Goal: Task Accomplishment & Management: Manage account settings

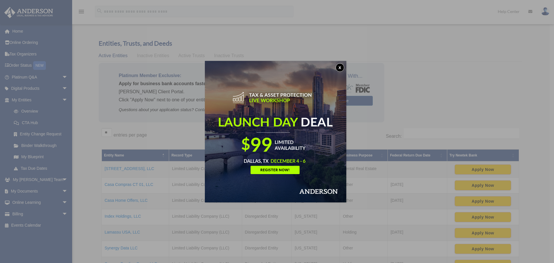
click at [340, 67] on button "x" at bounding box center [339, 67] width 9 height 9
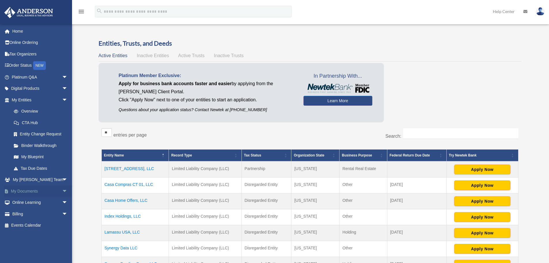
click at [39, 189] on link "My Documents arrow_drop_down" at bounding box center [40, 191] width 72 height 12
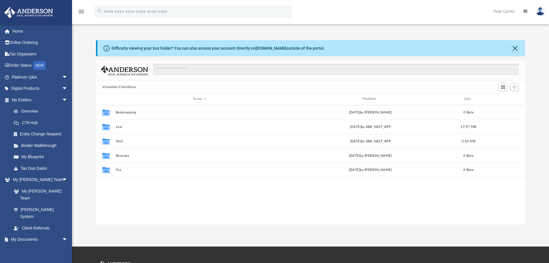
scroll to position [127, 425]
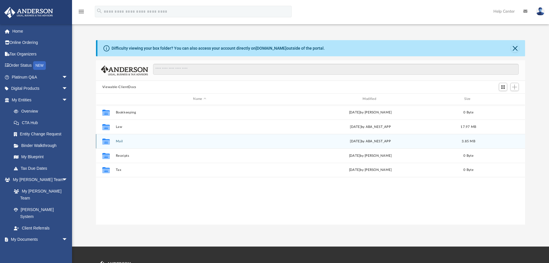
click at [122, 141] on button "Mail" at bounding box center [200, 141] width 168 height 4
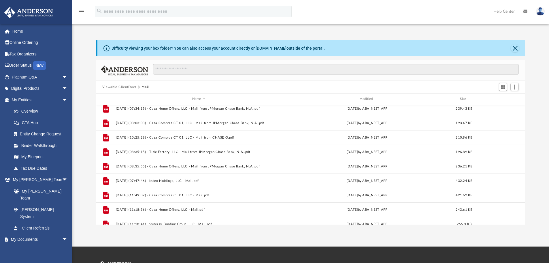
scroll to position [97, 0]
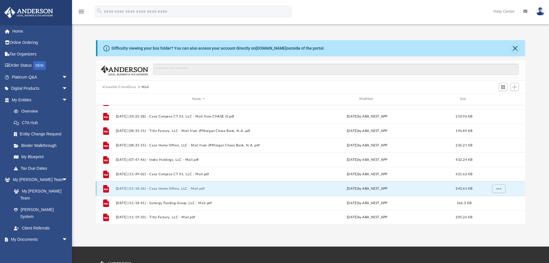
click at [186, 188] on button "[DATE] (11:18:36) - Casa Home Offers, LLC - Mail.pdf" at bounding box center [199, 189] width 166 height 4
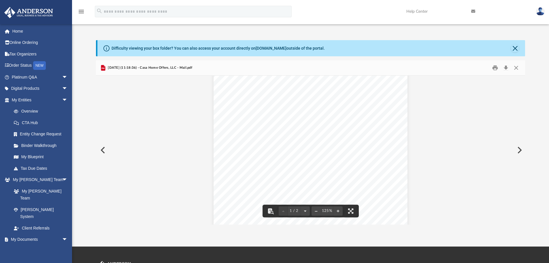
scroll to position [0, 0]
click at [516, 69] on button "Close" at bounding box center [516, 67] width 10 height 9
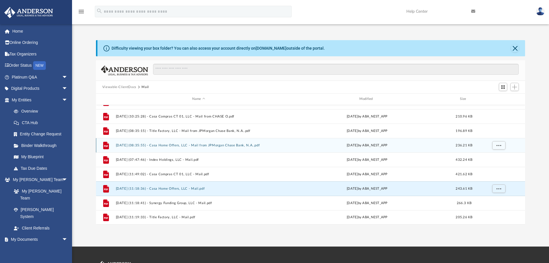
click at [205, 144] on button "[DATE] (08:35:55) - Casa Home Offers, LLC - Mail from JPMorgan Chase Bank, N.A.…" at bounding box center [199, 145] width 166 height 4
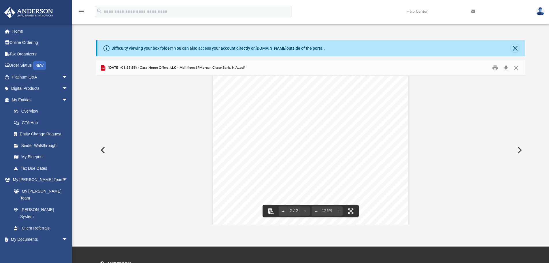
scroll to position [371, 0]
click at [515, 67] on button "Close" at bounding box center [516, 67] width 10 height 9
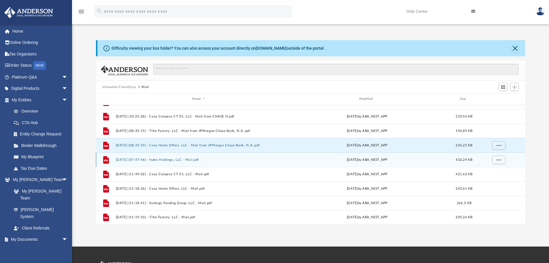
scroll to position [68, 0]
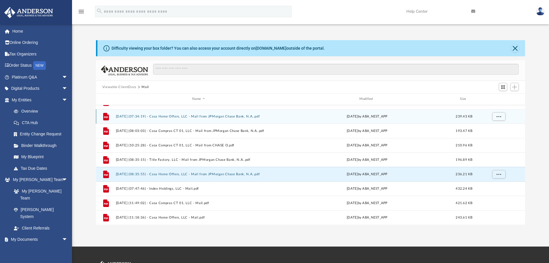
click at [189, 117] on button "[DATE] (07:34:19) - Casa Home Offers, LLC - Mail from JPMorgan Chase Bank, N.A.…" at bounding box center [199, 116] width 166 height 4
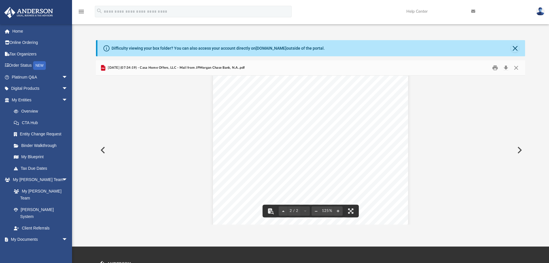
scroll to position [372, 0]
click at [515, 69] on button "Close" at bounding box center [516, 67] width 10 height 9
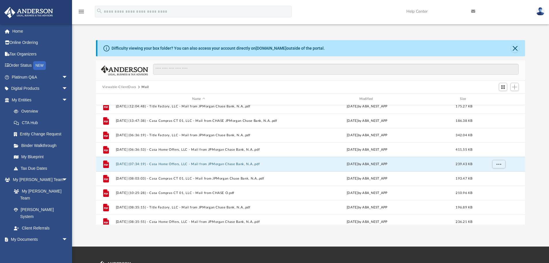
scroll to position [10, 0]
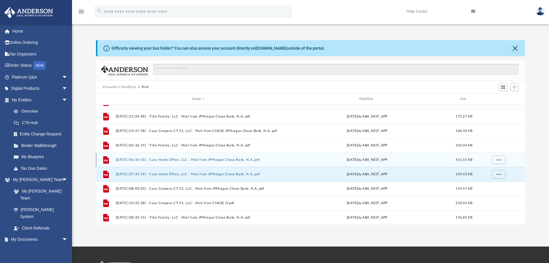
click at [232, 159] on button "[DATE] (06:36:53) - Casa Home Offers, LLC - Mail from JPMorgan Chase Bank, N.A.…" at bounding box center [199, 160] width 166 height 4
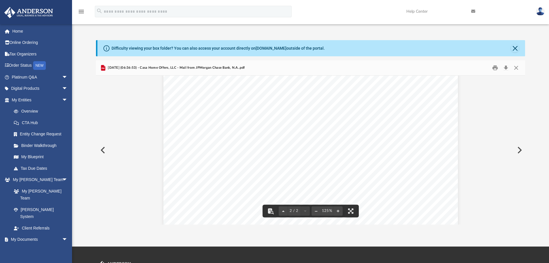
scroll to position [622, 0]
click at [518, 64] on button "Close" at bounding box center [516, 67] width 10 height 9
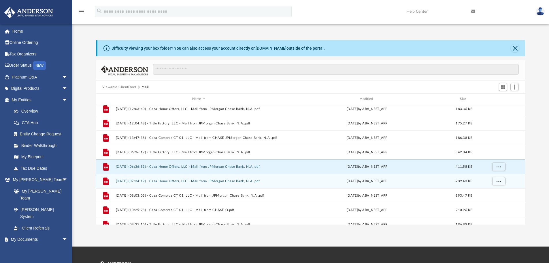
scroll to position [0, 0]
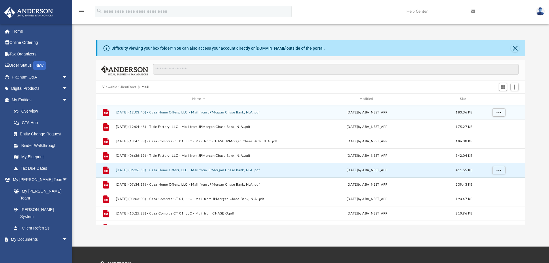
click at [241, 113] on button "[DATE] (12:03:40) - Casa Home Offers, LLC - Mail from JPMorgan Chase Bank, N.A.…" at bounding box center [199, 112] width 166 height 4
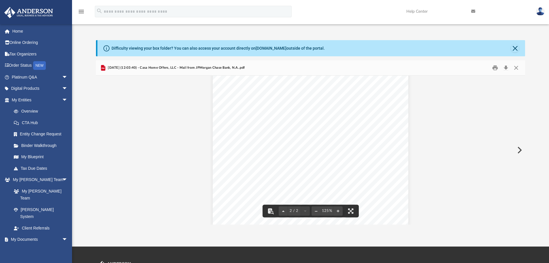
scroll to position [373, 0]
click at [517, 69] on button "Close" at bounding box center [516, 67] width 10 height 9
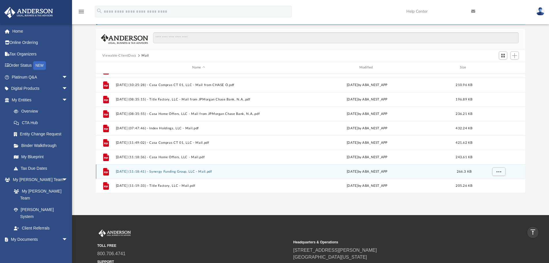
scroll to position [29, 0]
